Goal: Book appointment/travel/reservation

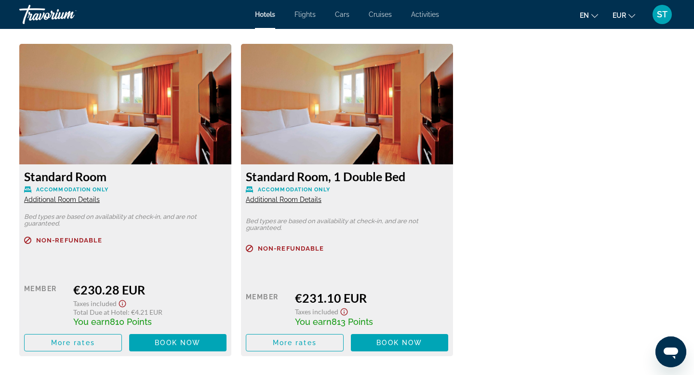
scroll to position [1296, 0]
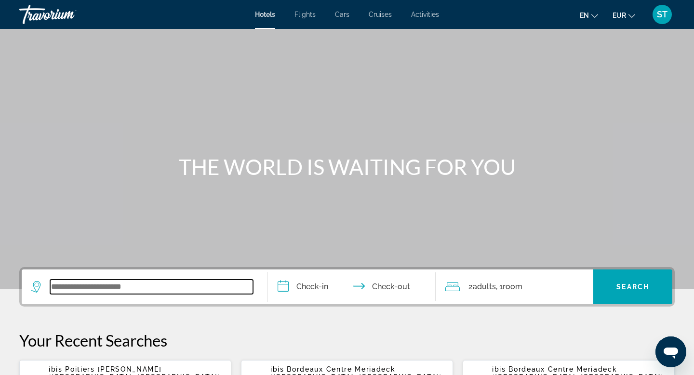
click at [168, 286] on input "Search widget" at bounding box center [151, 286] width 203 height 14
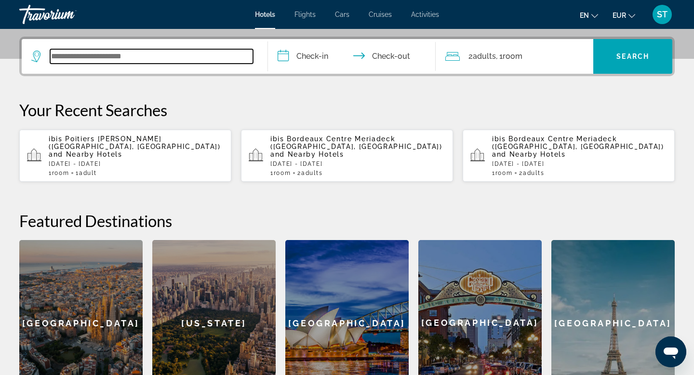
scroll to position [236, 0]
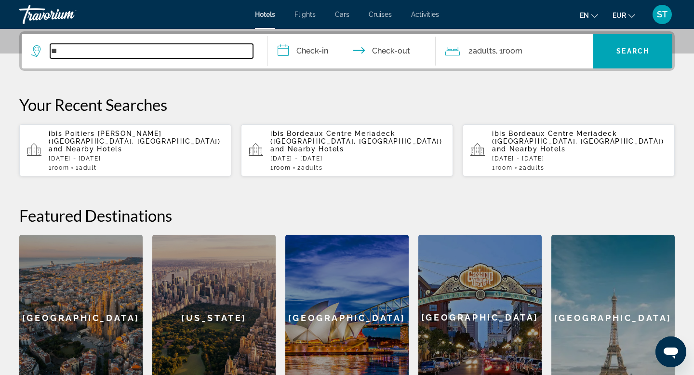
type input "*"
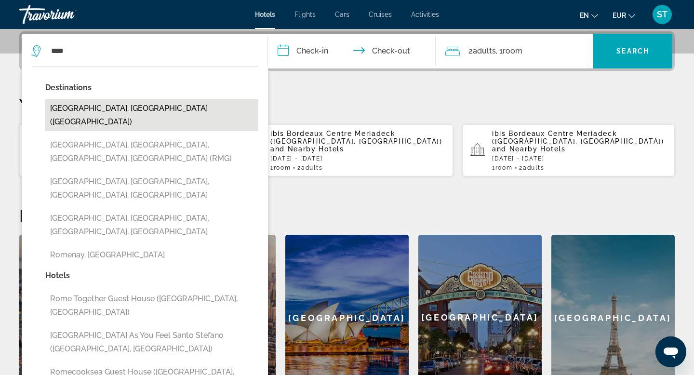
click at [128, 116] on button "Rome, Italy (ROM)" at bounding box center [151, 115] width 213 height 32
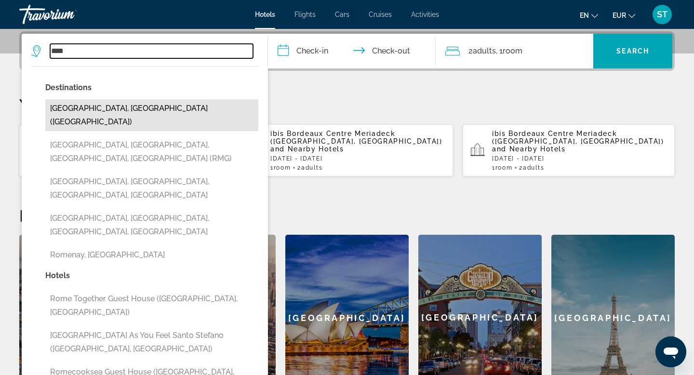
type input "**********"
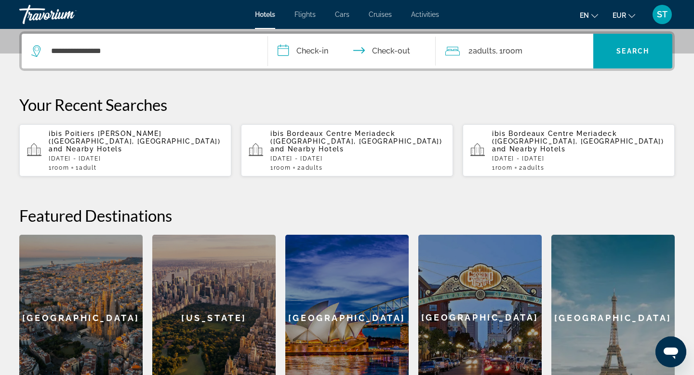
click at [322, 49] on input "**********" at bounding box center [354, 53] width 172 height 38
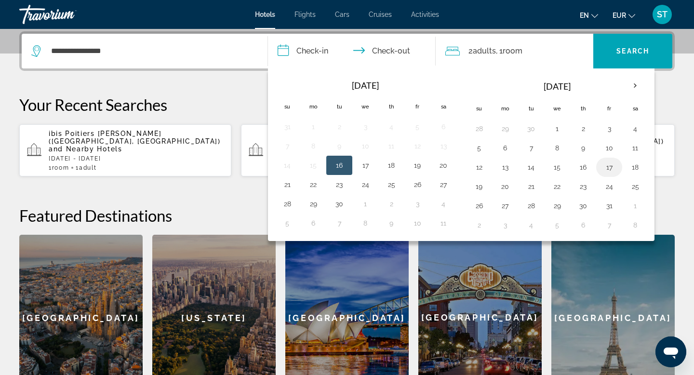
click at [609, 171] on button "17" at bounding box center [608, 166] width 15 height 13
click at [484, 189] on button "19" at bounding box center [478, 186] width 15 height 13
type input "**********"
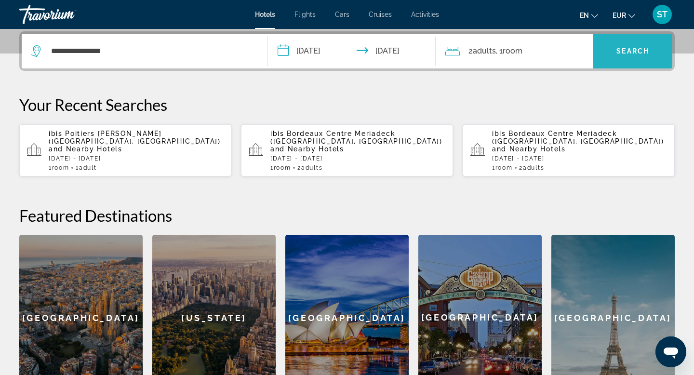
click at [633, 53] on span "Search" at bounding box center [632, 51] width 33 height 8
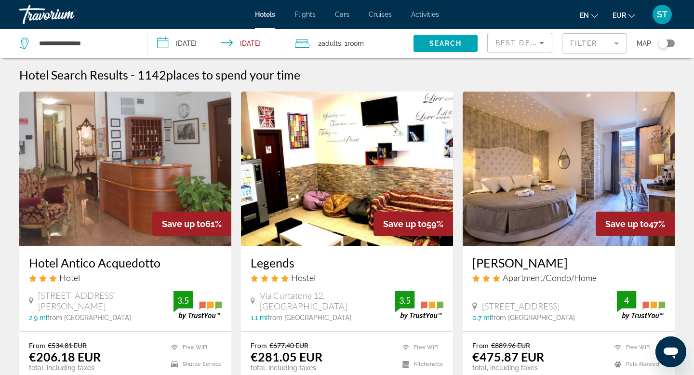
click at [675, 349] on icon "Open messaging window" at bounding box center [670, 353] width 14 height 12
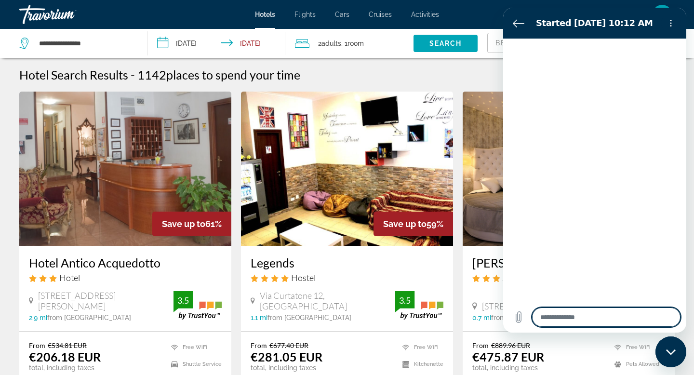
type textarea "*"
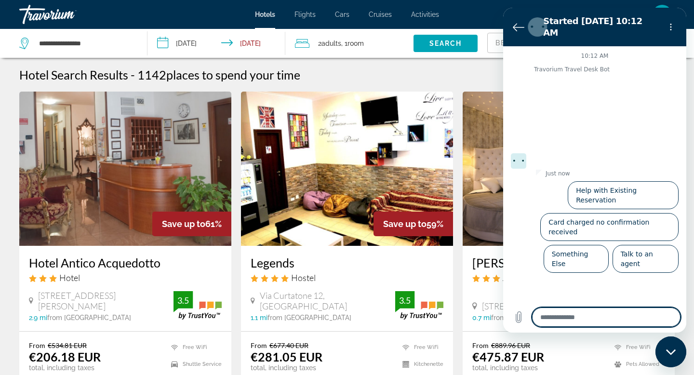
click at [389, 72] on div "Hotel Search Results - 1142 places to spend your time" at bounding box center [346, 74] width 655 height 14
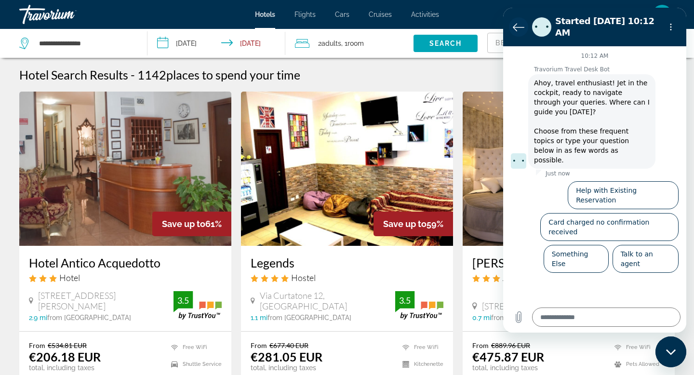
click at [513, 25] on icon "Back to the conversation list" at bounding box center [519, 27] width 12 height 12
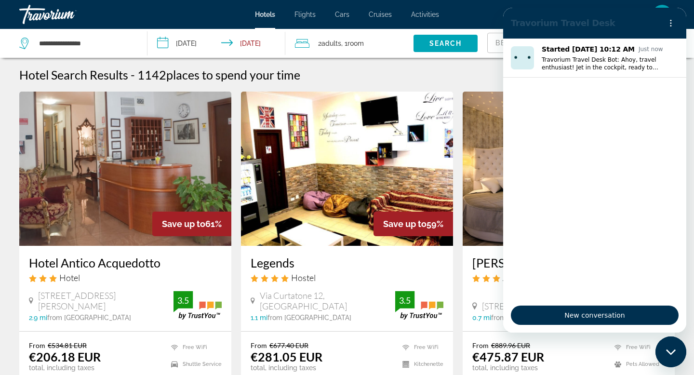
click at [675, 350] on icon "Close messaging window" at bounding box center [671, 352] width 10 height 6
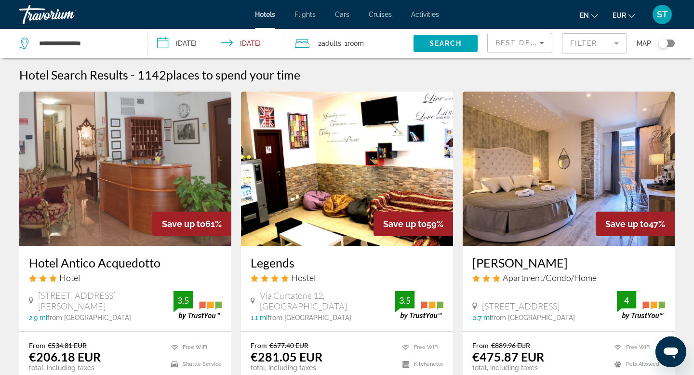
click at [596, 16] on icon "Change language" at bounding box center [594, 16] width 7 height 4
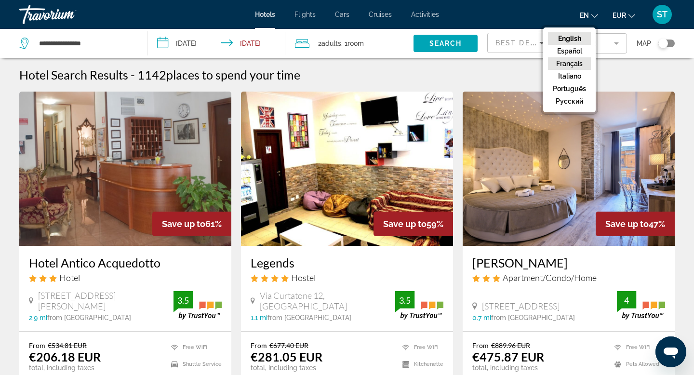
click at [577, 66] on button "Français" at bounding box center [569, 63] width 43 height 13
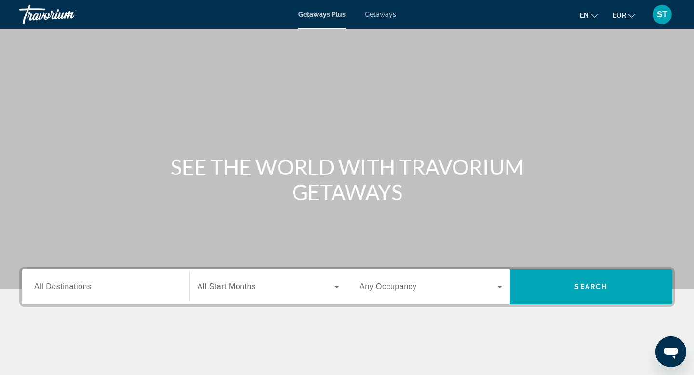
click at [595, 15] on icon "Change language" at bounding box center [594, 16] width 7 height 7
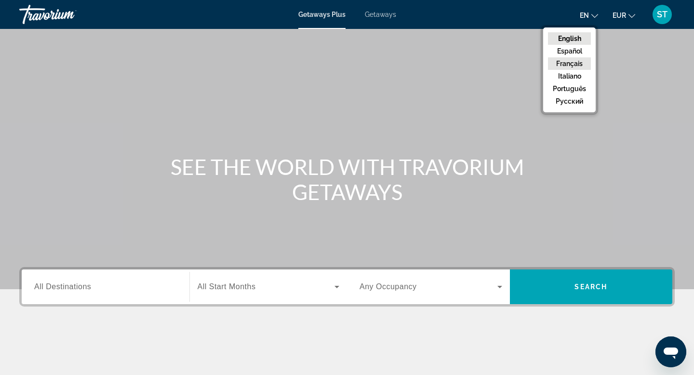
click at [565, 61] on button "Français" at bounding box center [569, 63] width 43 height 13
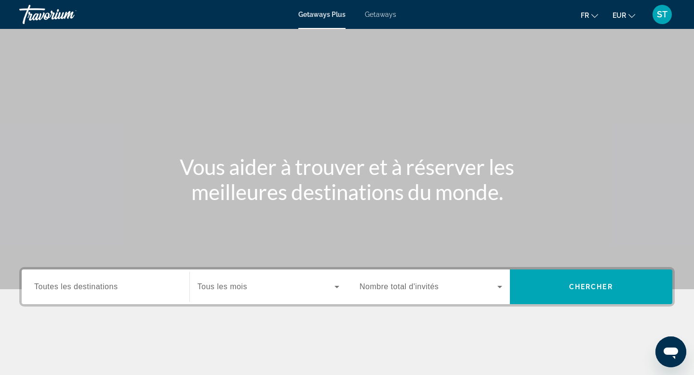
click at [382, 15] on span "Getaways" at bounding box center [380, 15] width 31 height 8
click at [108, 286] on span "Toutes les destinations" at bounding box center [75, 286] width 83 height 8
click at [108, 286] on input "Destination Toutes les destinations" at bounding box center [105, 287] width 143 height 12
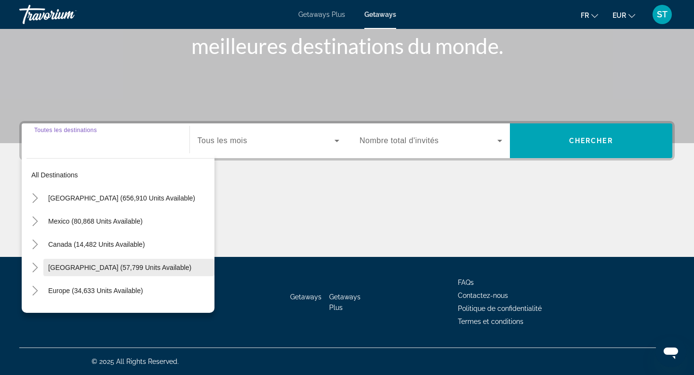
scroll to position [12, 0]
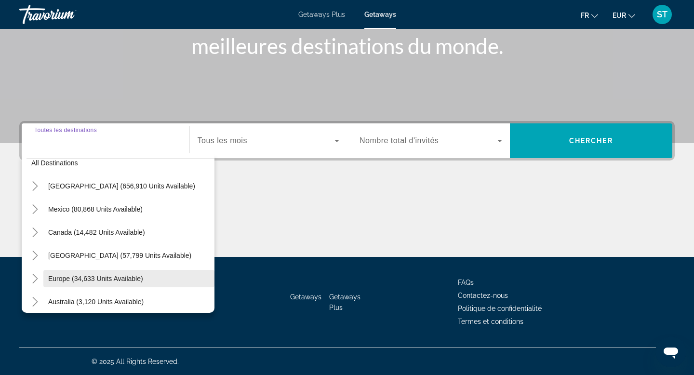
click at [70, 275] on span "Europe (34,633 units available)" at bounding box center [95, 279] width 95 height 8
type input "**********"
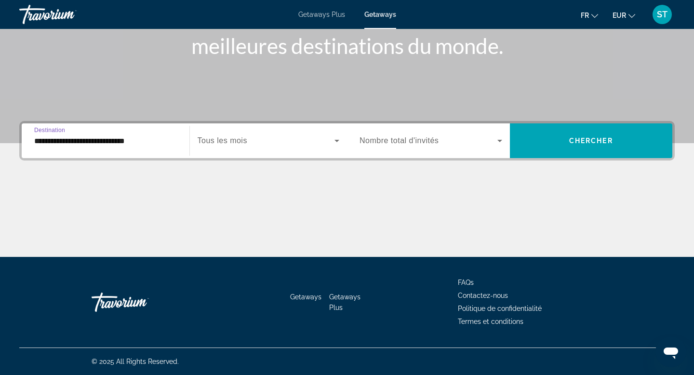
click at [253, 137] on span "Search widget" at bounding box center [266, 141] width 137 height 12
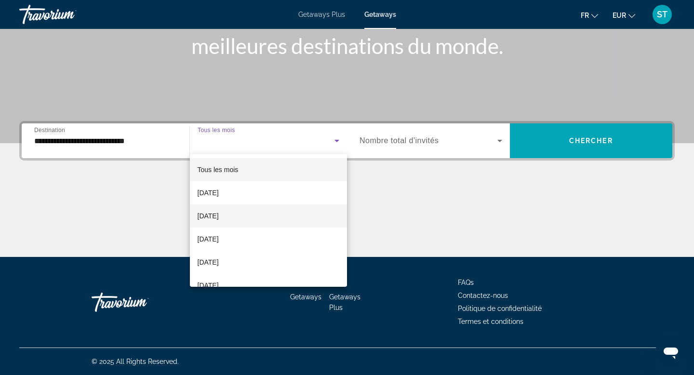
click at [219, 220] on span "[DATE]" at bounding box center [208, 216] width 21 height 12
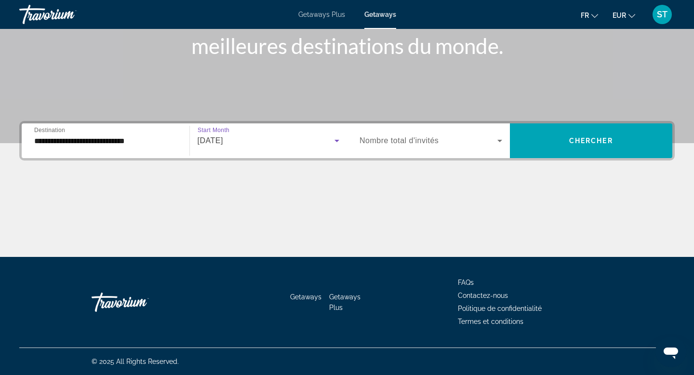
click at [443, 141] on span "Search widget" at bounding box center [428, 141] width 138 height 12
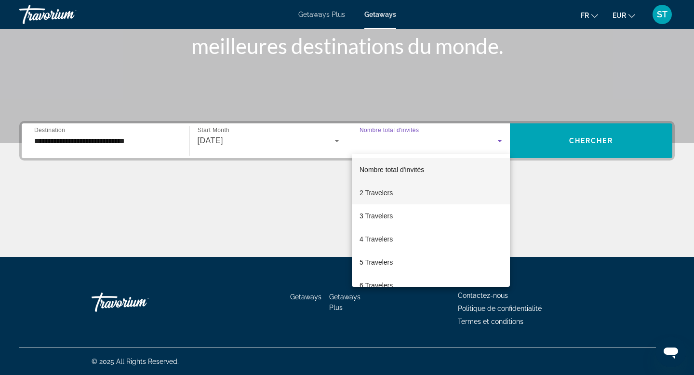
click at [401, 194] on mat-option "2 Travelers" at bounding box center [431, 192] width 158 height 23
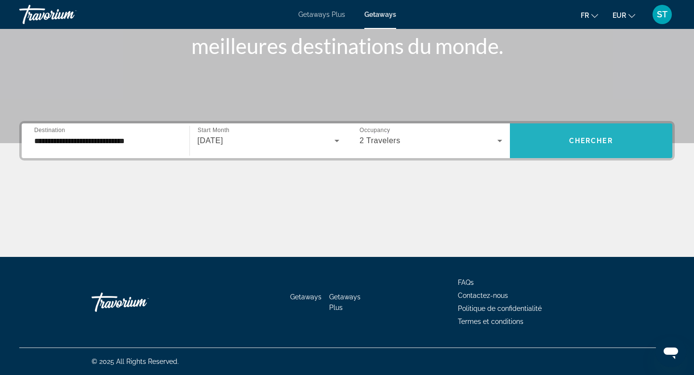
click at [586, 144] on span "Chercher" at bounding box center [591, 141] width 44 height 8
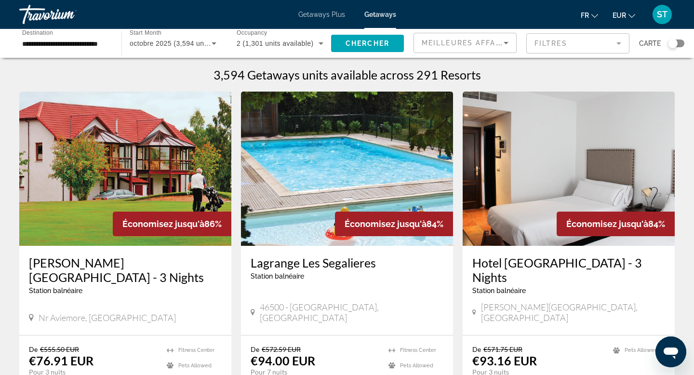
click at [326, 17] on span "Getaways Plus" at bounding box center [321, 15] width 47 height 8
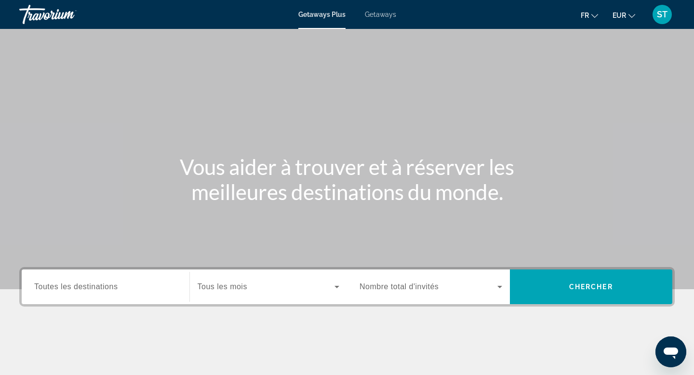
click at [123, 282] on input "Destination Toutes les destinations" at bounding box center [105, 287] width 143 height 12
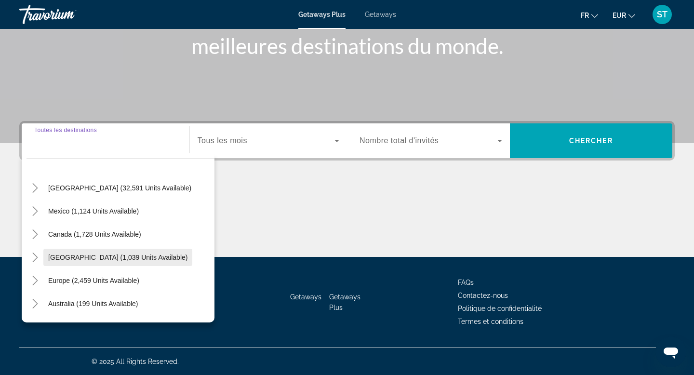
scroll to position [21, 0]
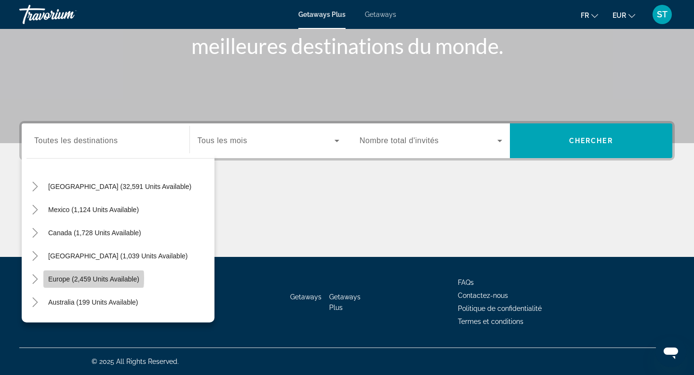
click at [88, 278] on span "Europe (2,459 units available)" at bounding box center [93, 279] width 91 height 8
type input "**********"
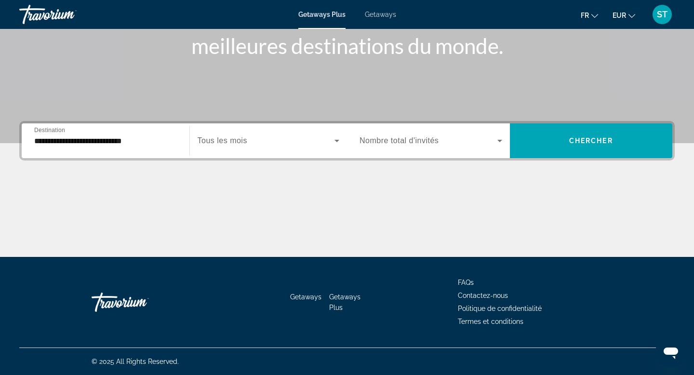
click at [251, 149] on div "Search widget" at bounding box center [269, 140] width 142 height 27
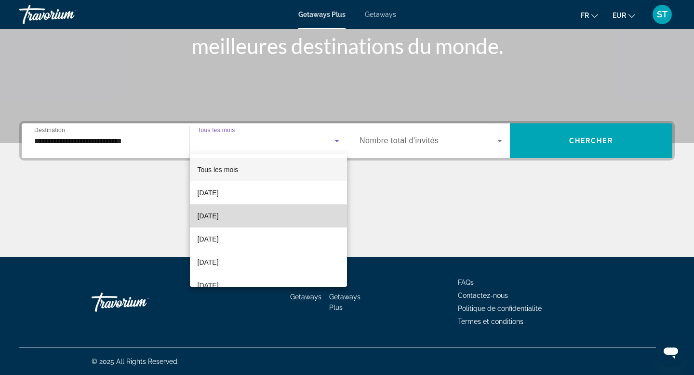
click at [238, 216] on mat-option "[DATE]" at bounding box center [269, 215] width 158 height 23
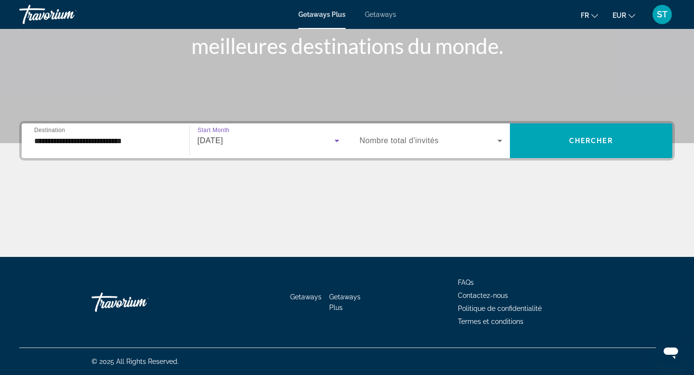
click at [467, 136] on span "Search widget" at bounding box center [428, 141] width 138 height 12
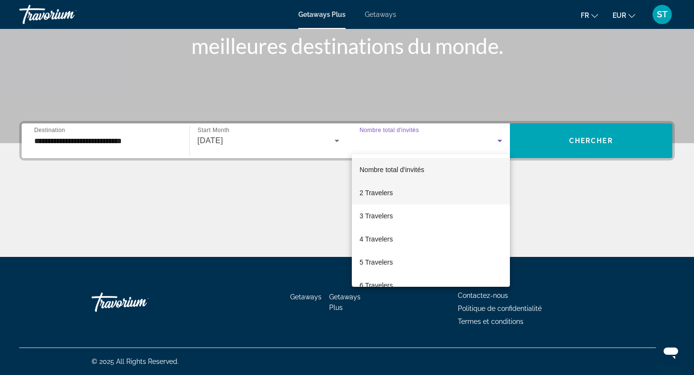
click at [379, 189] on span "2 Travelers" at bounding box center [375, 193] width 33 height 12
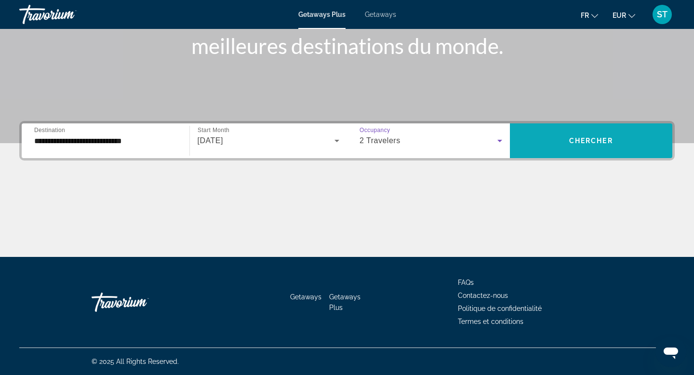
click at [594, 150] on span "Search widget" at bounding box center [591, 140] width 163 height 23
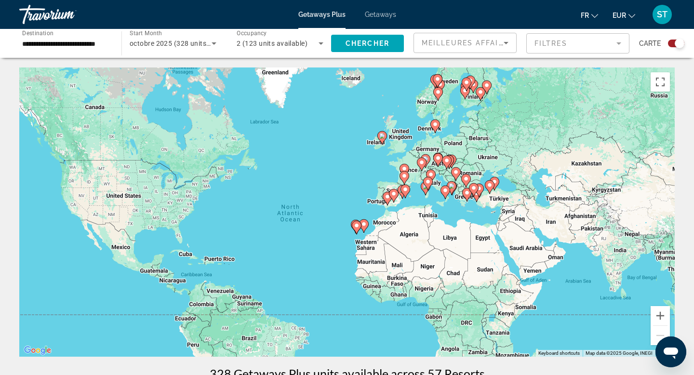
drag, startPoint x: 512, startPoint y: 206, endPoint x: 481, endPoint y: 223, distance: 35.1
click at [481, 223] on div "To activate drag with keyboard, press Alt + Enter. Once in keyboard drag state,…" at bounding box center [346, 211] width 655 height 289
